Goal: Transaction & Acquisition: Book appointment/travel/reservation

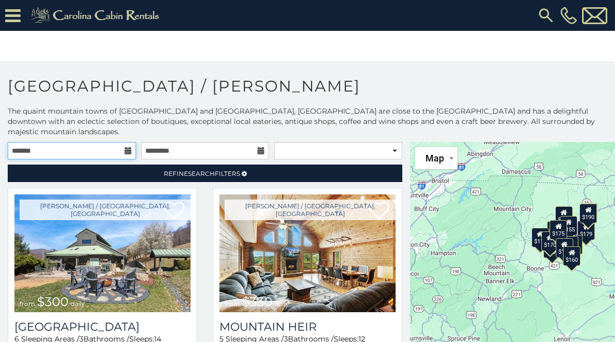
click at [125, 142] on input "text" at bounding box center [72, 150] width 128 height 17
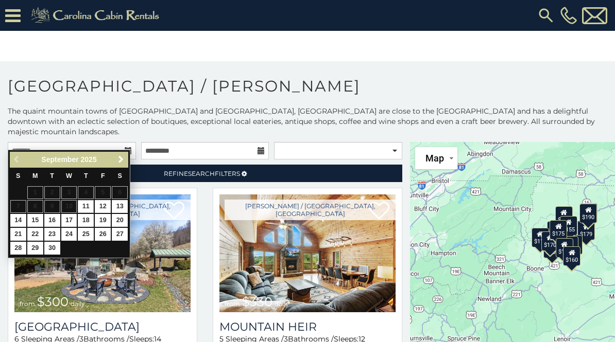
click at [120, 162] on span "Next" at bounding box center [121, 159] width 8 height 8
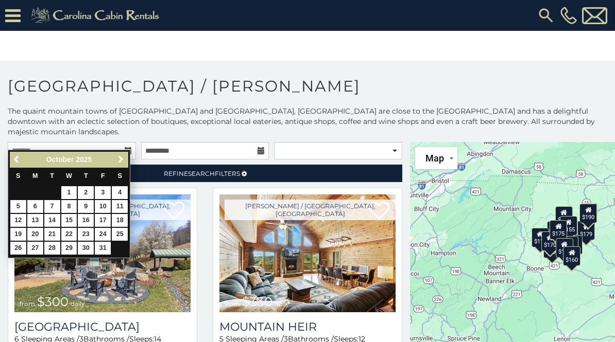
click at [125, 194] on link "4" at bounding box center [120, 192] width 16 height 13
type input "**********"
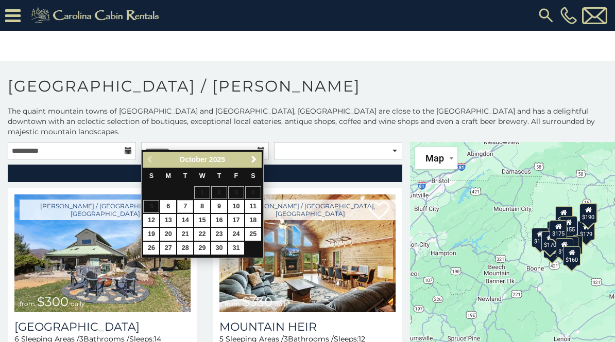
click at [185, 205] on link "7" at bounding box center [185, 206] width 16 height 13
type input "**********"
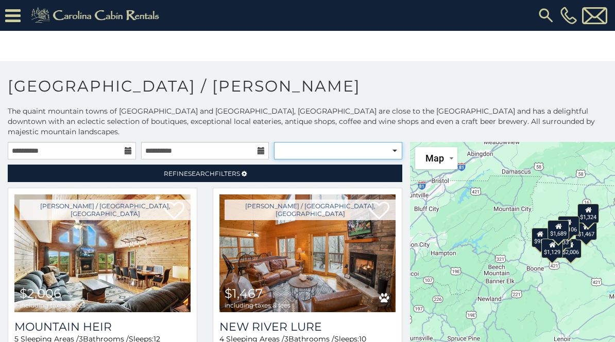
click at [390, 144] on select "**********" at bounding box center [338, 150] width 128 height 17
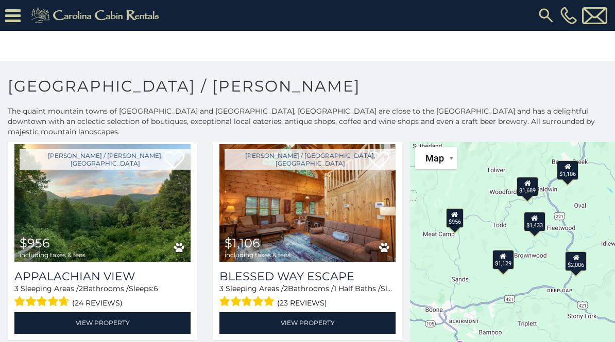
scroll to position [266, 0]
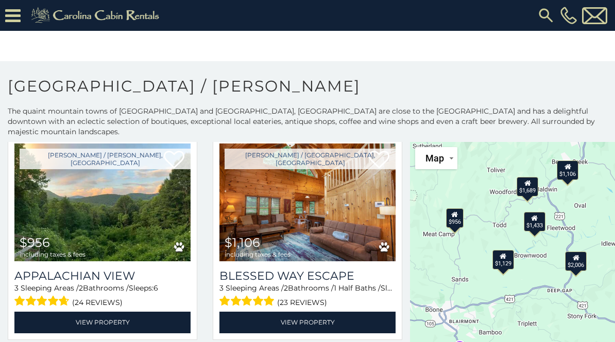
click at [156, 319] on link "View Property" at bounding box center [102, 322] width 176 height 21
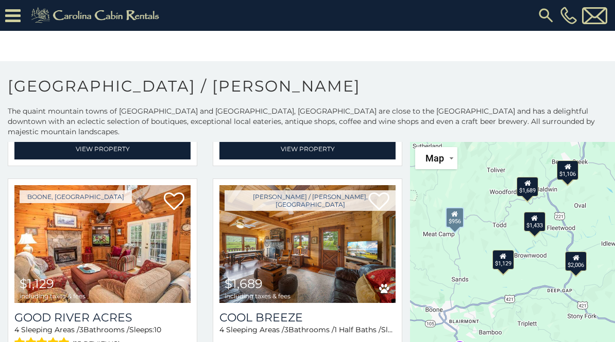
scroll to position [657, 0]
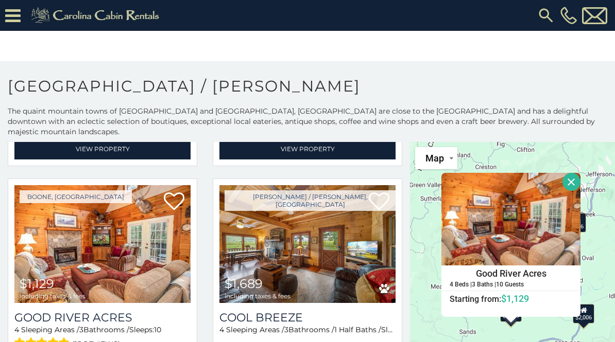
click at [574, 173] on button "Close" at bounding box center [571, 182] width 18 height 18
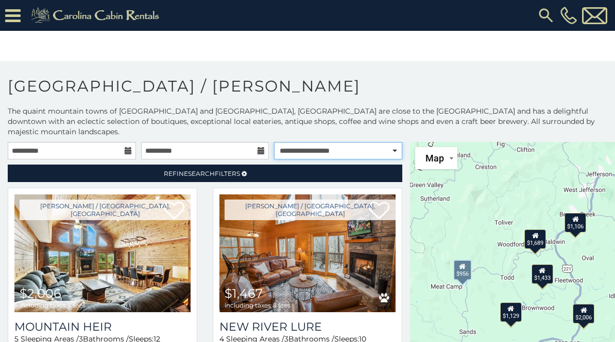
click at [398, 142] on select "**********" at bounding box center [338, 150] width 128 height 17
select select "**********"
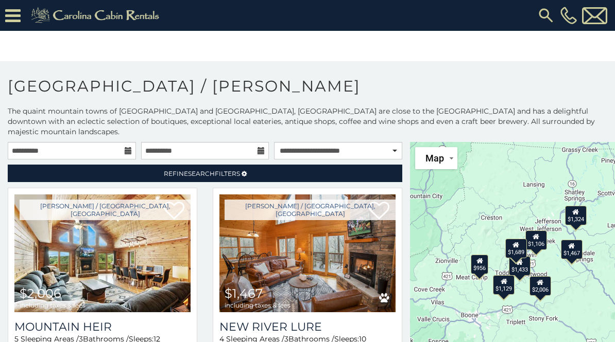
click at [268, 165] on link "Refine Search Filters" at bounding box center [205, 173] width 394 height 17
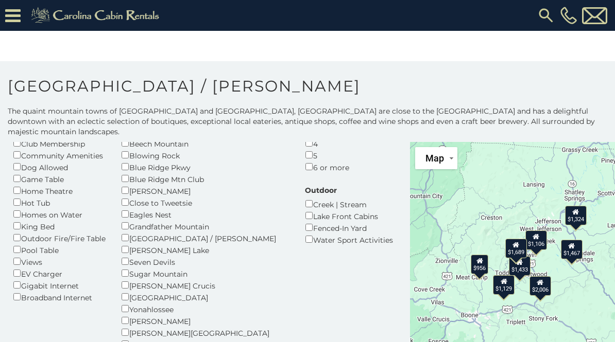
scroll to position [102, 0]
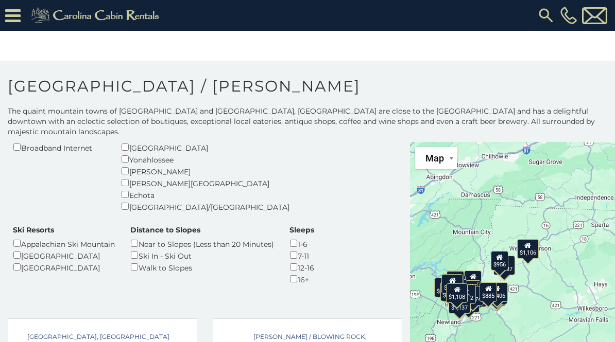
scroll to position [252, 0]
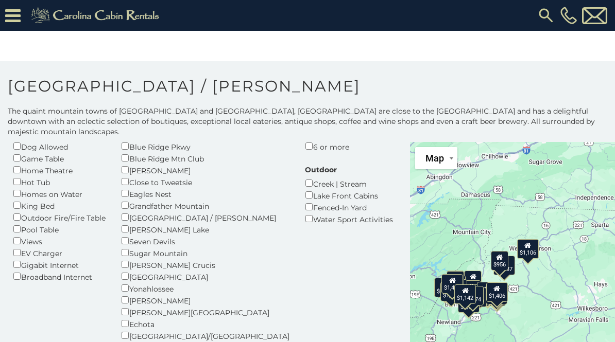
scroll to position [114, 0]
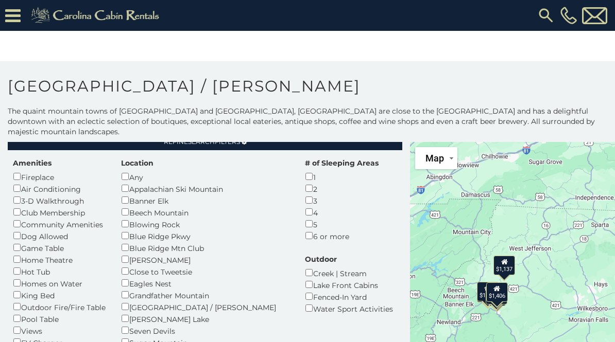
scroll to position [28, 0]
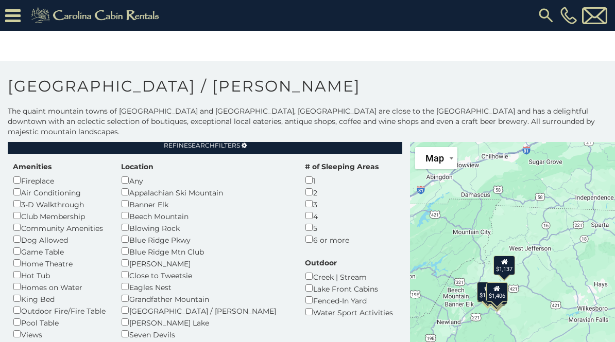
click at [22, 174] on div "Fireplace" at bounding box center [59, 180] width 93 height 12
click at [23, 305] on div "Outdoor Fire/Fire Table" at bounding box center [59, 311] width 93 height 12
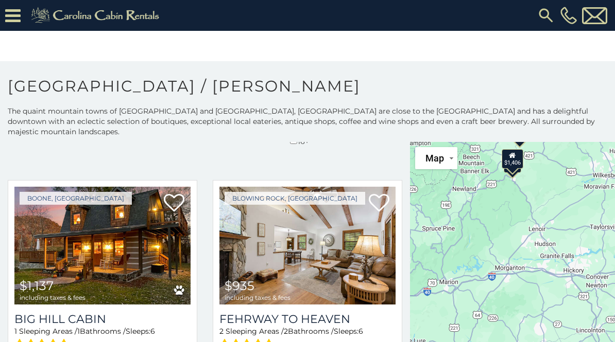
scroll to position [389, 0]
click at [131, 246] on img at bounding box center [102, 246] width 176 height 118
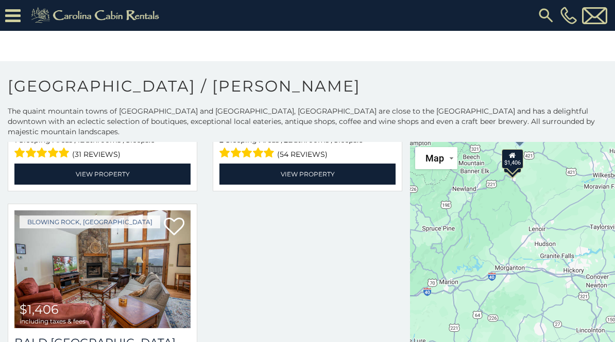
scroll to position [580, 0]
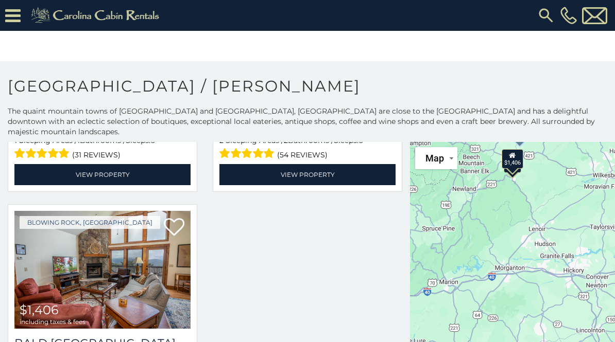
click at [130, 254] on img at bounding box center [102, 270] width 176 height 118
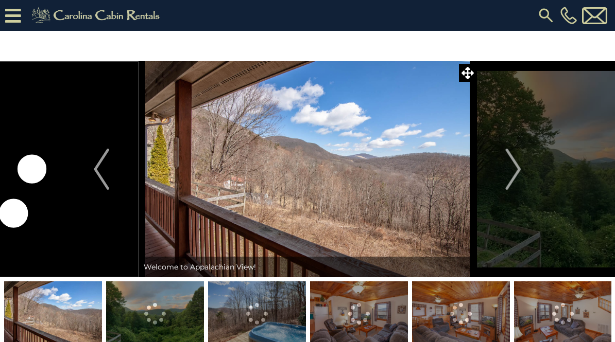
click at [521, 169] on button "Next" at bounding box center [513, 169] width 74 height 216
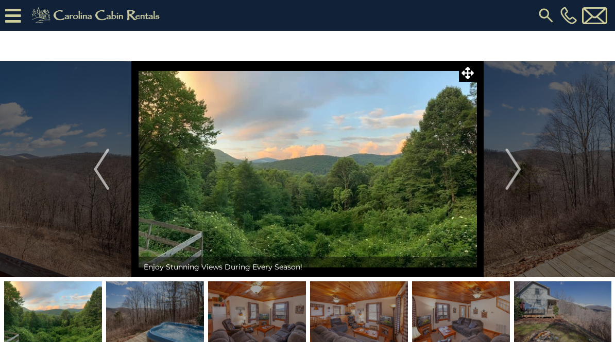
click at [511, 170] on img "Next" at bounding box center [512, 169] width 15 height 41
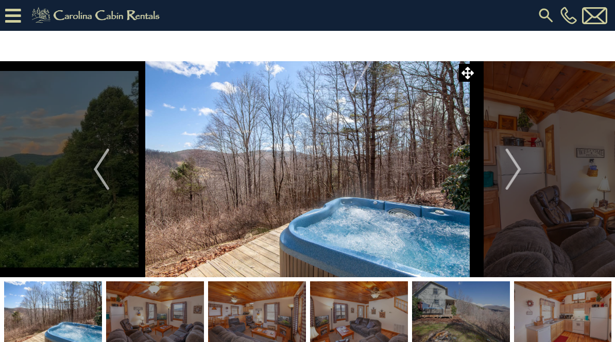
click at [512, 170] on img "Next" at bounding box center [512, 169] width 15 height 41
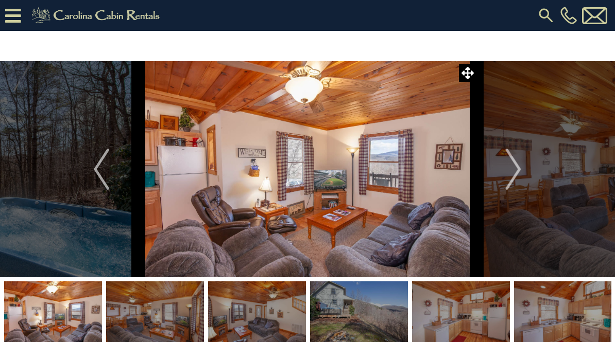
click at [505, 171] on img "Next" at bounding box center [512, 169] width 15 height 41
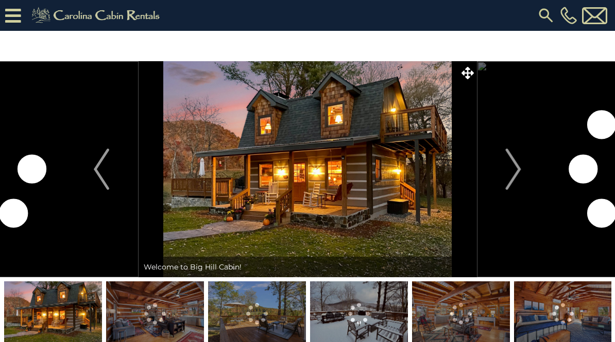
click at [520, 176] on img "Next" at bounding box center [512, 169] width 15 height 41
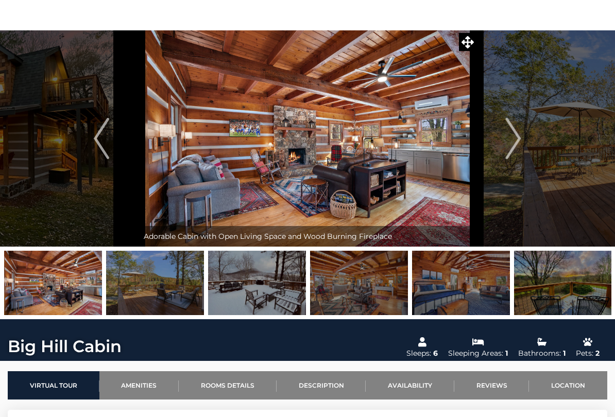
scroll to position [31, 0]
click at [549, 291] on img at bounding box center [563, 283] width 98 height 64
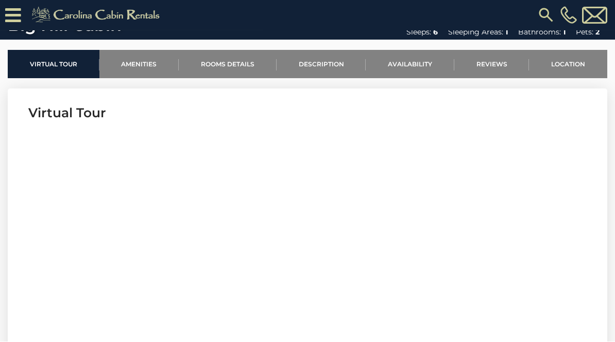
scroll to position [354, 0]
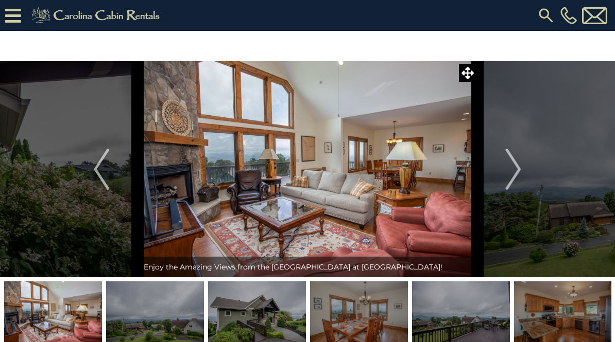
click at [488, 319] on img at bounding box center [461, 314] width 98 height 64
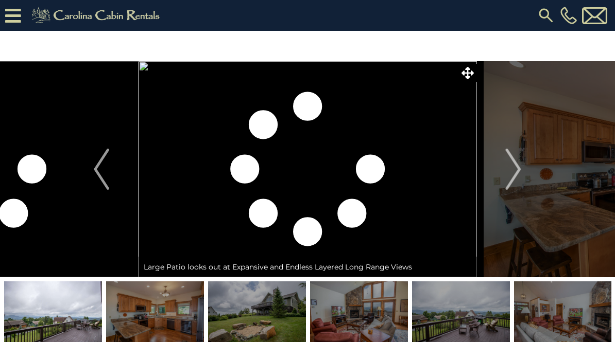
click at [486, 315] on img at bounding box center [461, 314] width 98 height 64
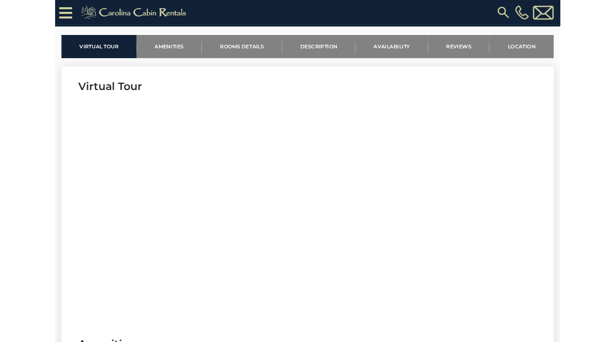
scroll to position [362, 0]
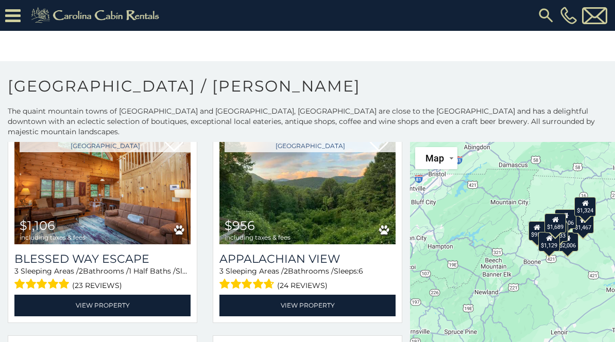
scroll to position [284, 0]
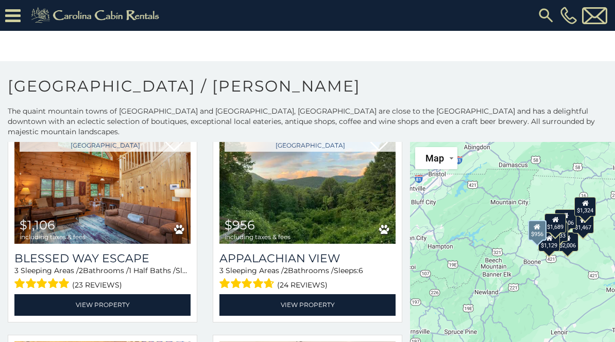
click at [334, 199] on img at bounding box center [307, 185] width 176 height 118
click at [324, 303] on link "View Property" at bounding box center [307, 304] width 176 height 21
click at [342, 294] on link "View Property" at bounding box center [307, 304] width 176 height 21
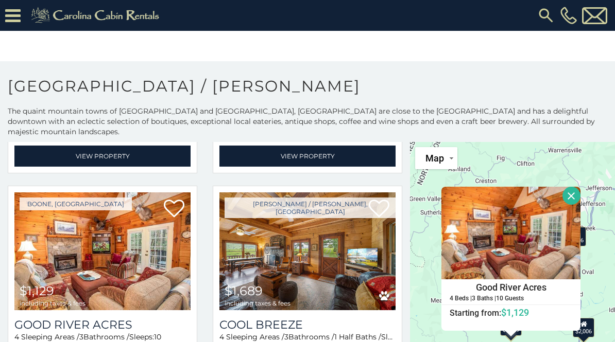
scroll to position [0, 0]
click at [564, 194] on button "Close" at bounding box center [571, 196] width 18 height 18
